Goal: Find contact information: Find contact information

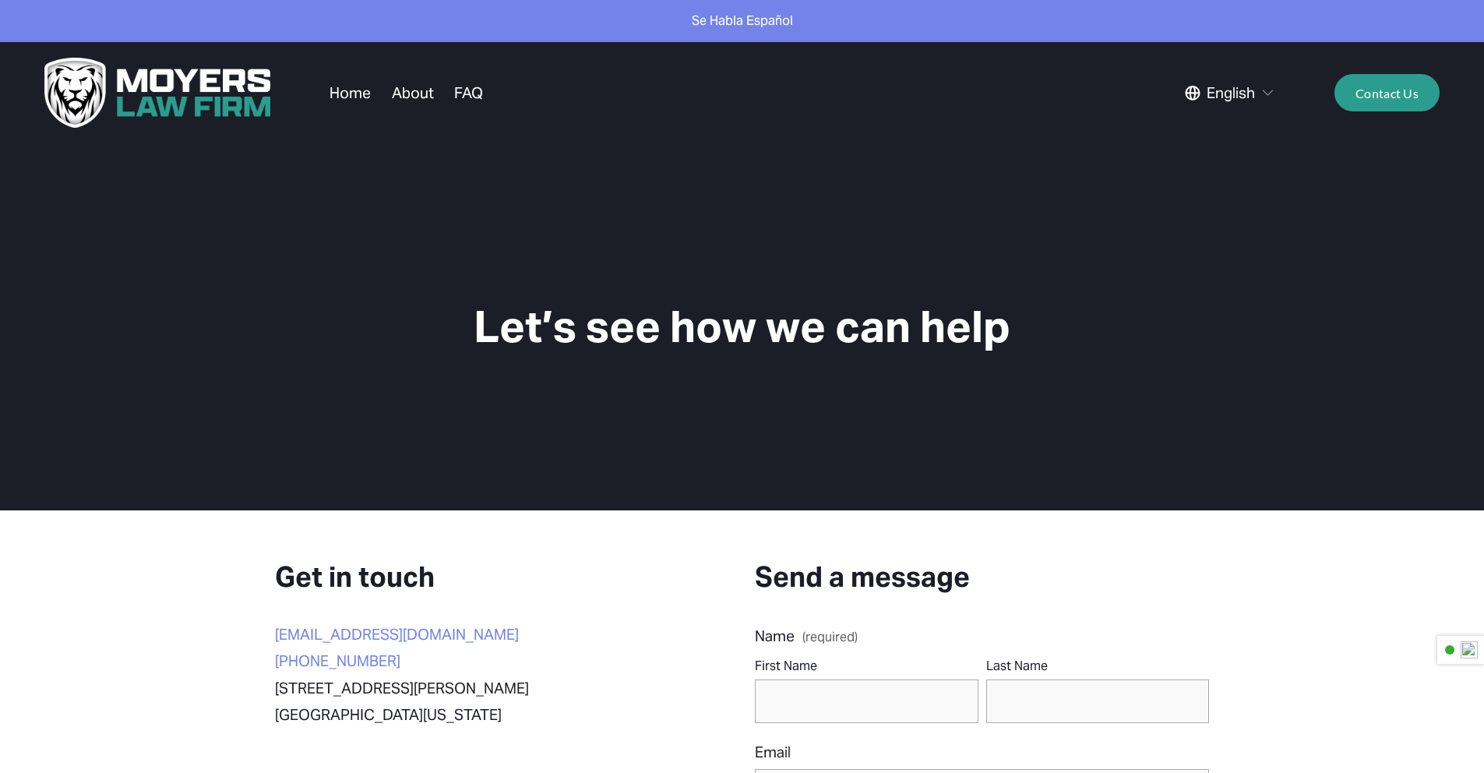
click at [399, 92] on link "About" at bounding box center [413, 93] width 42 height 30
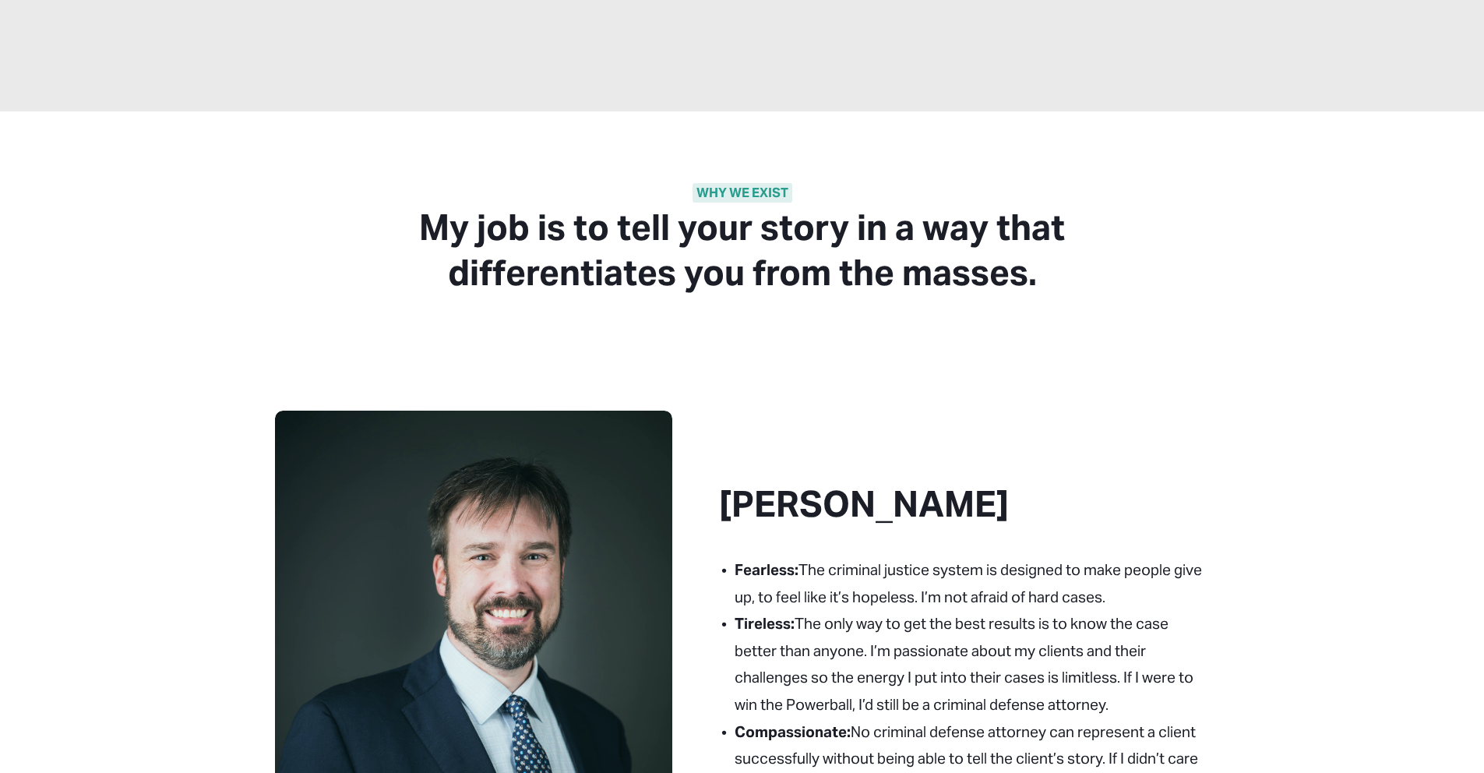
scroll to position [499, 0]
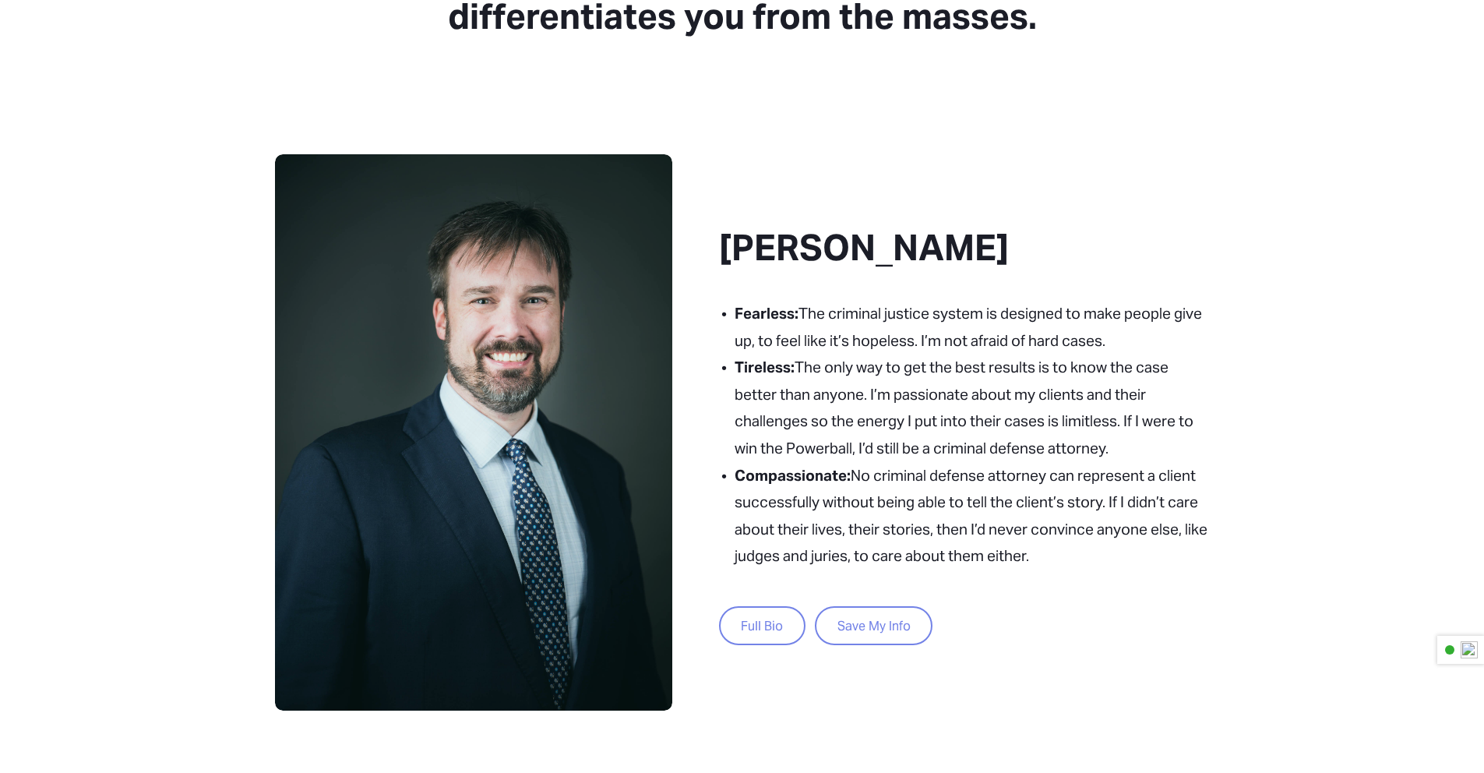
scroll to position [658, 0]
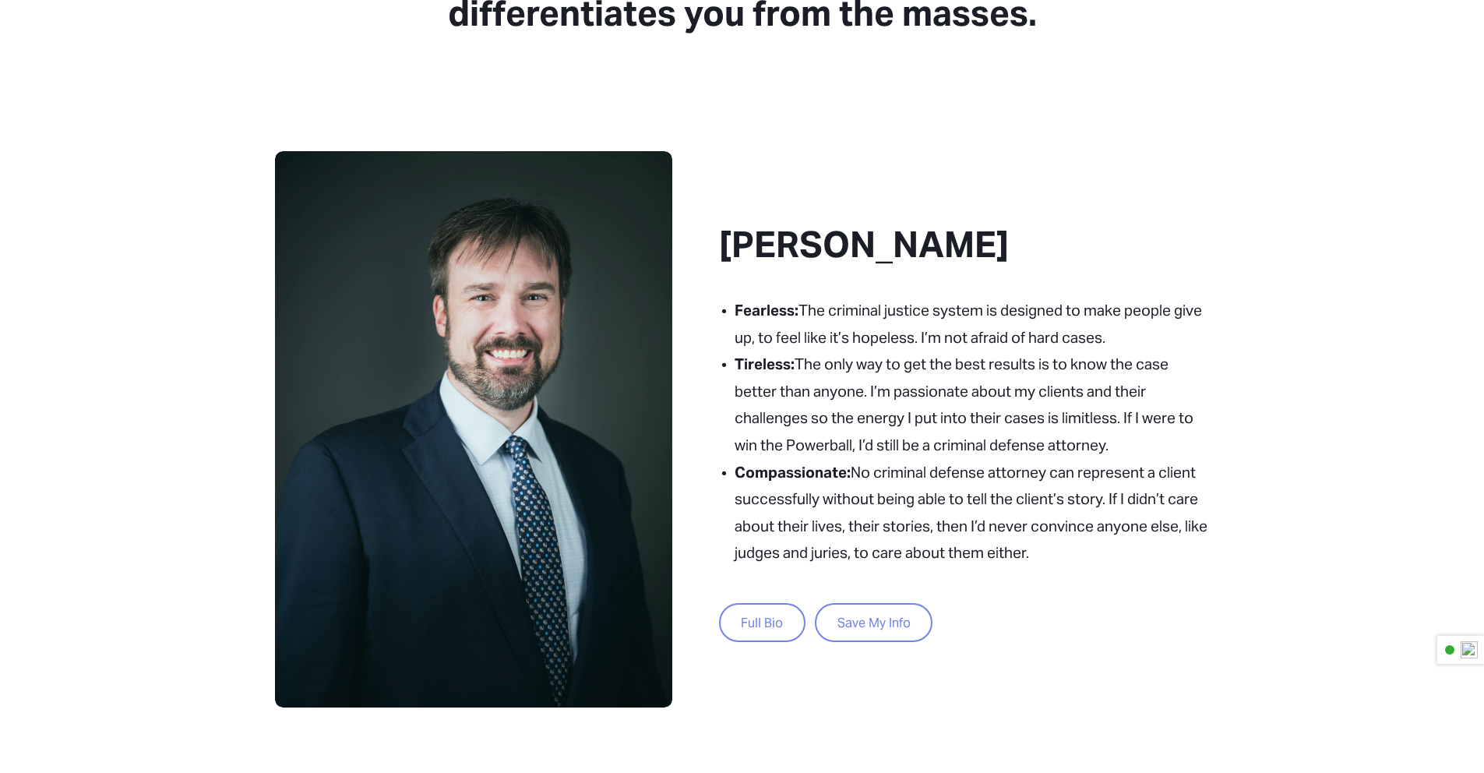
click at [764, 619] on link "Full Bio" at bounding box center [762, 623] width 86 height 40
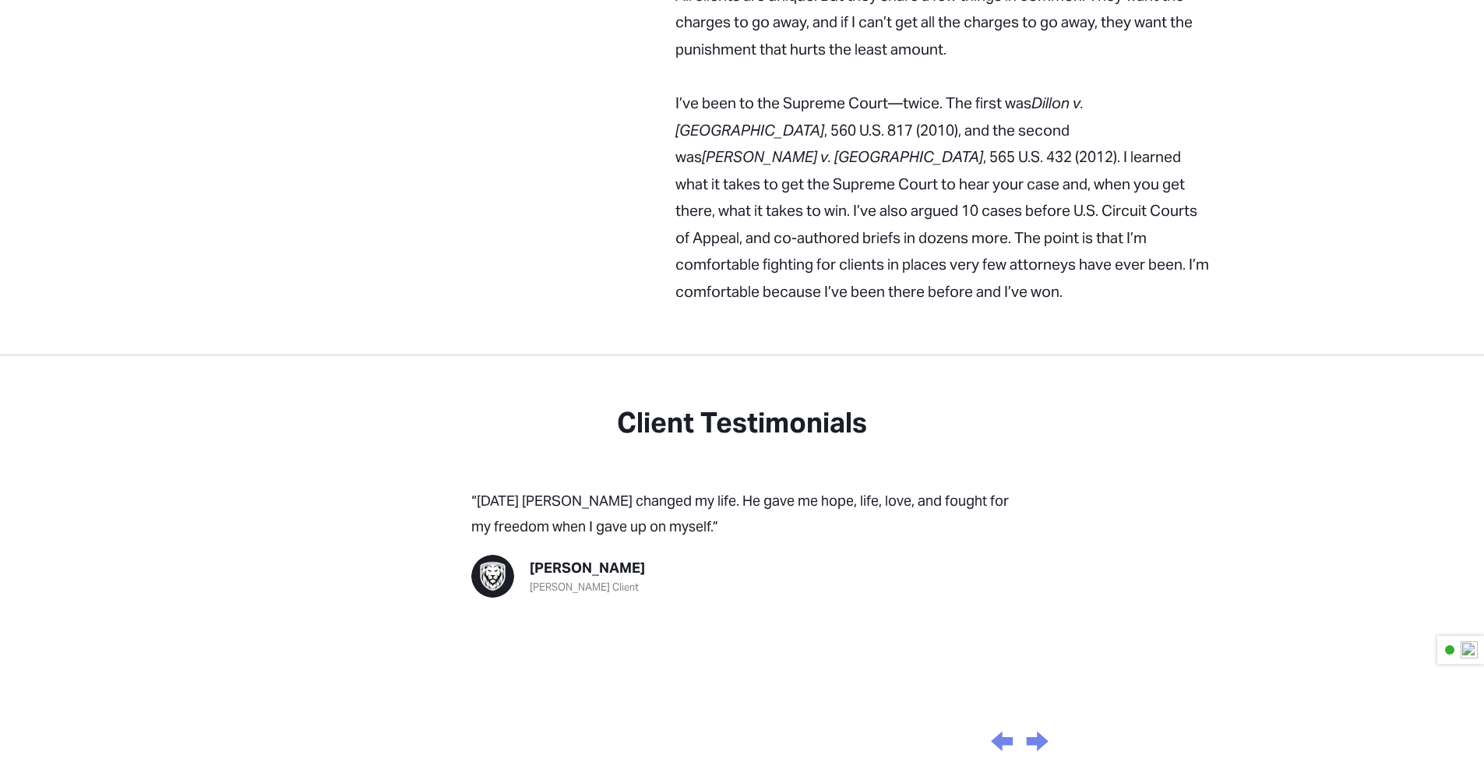
scroll to position [1909, 0]
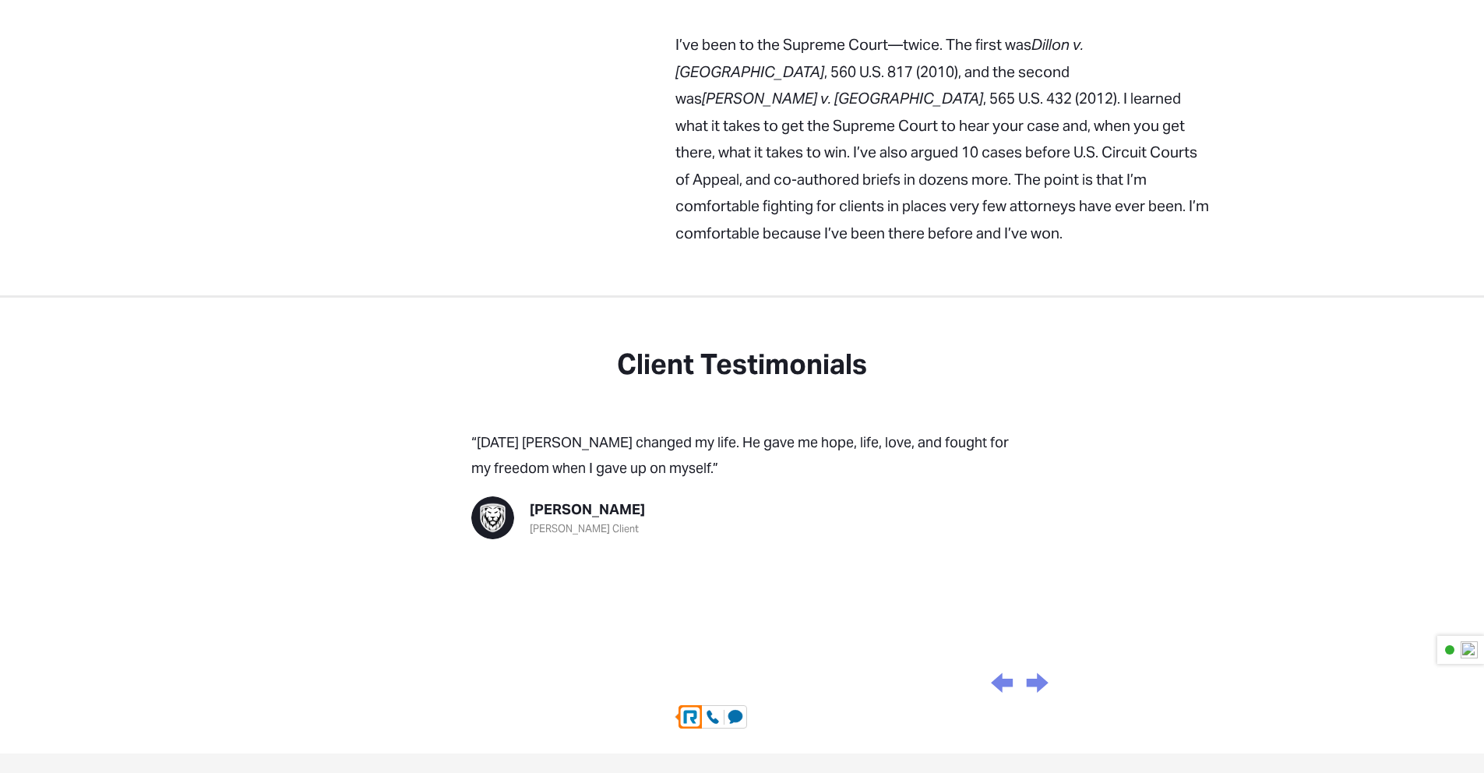
drag, startPoint x: 678, startPoint y: 719, endPoint x: 571, endPoint y: 718, distance: 107.5
copy link "[PHONE_NUMBER]"
